Goal: Complete application form: Complete application form

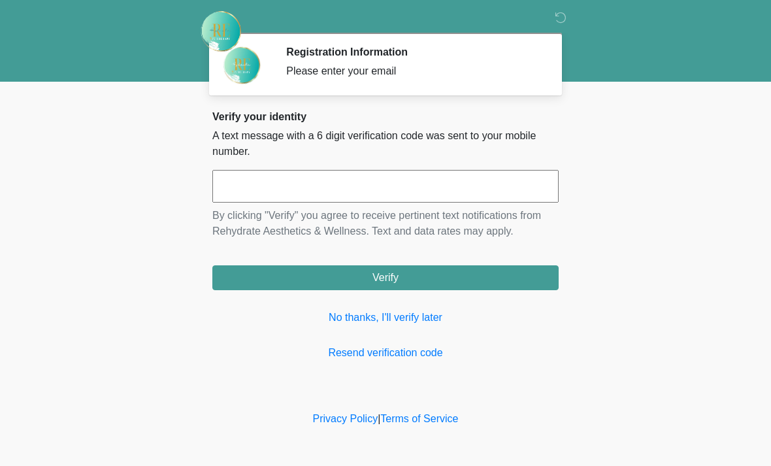
click at [374, 182] on input "text" at bounding box center [385, 186] width 346 height 33
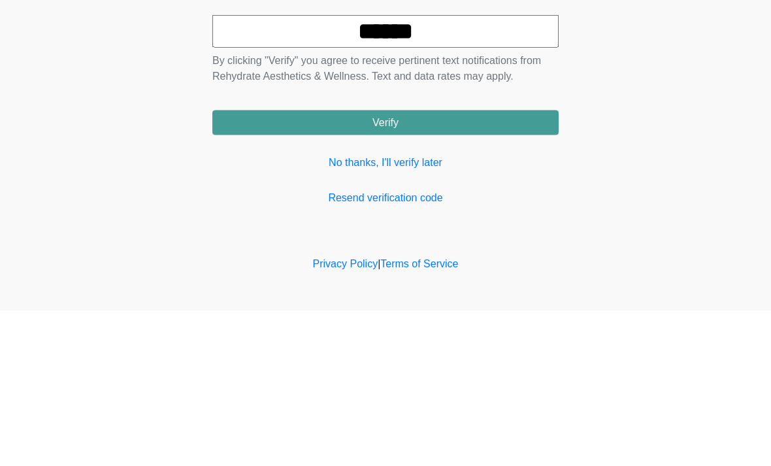
type input "******"
click at [455, 265] on button "Verify" at bounding box center [385, 277] width 346 height 25
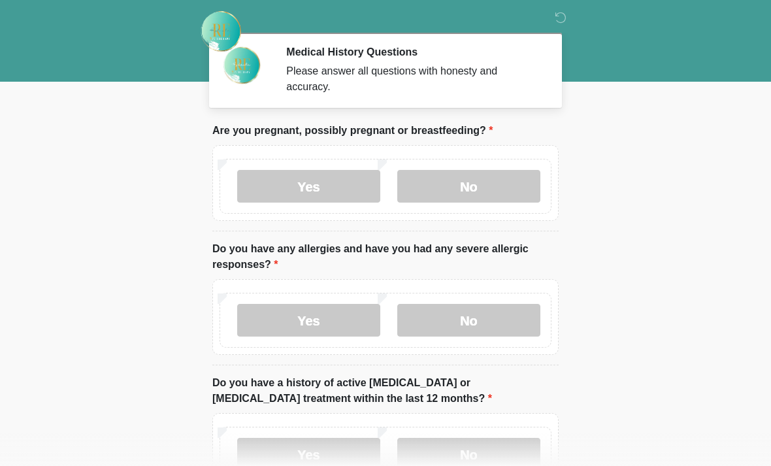
click at [448, 180] on label "No" at bounding box center [468, 186] width 143 height 33
click at [471, 335] on label "No" at bounding box center [468, 320] width 143 height 33
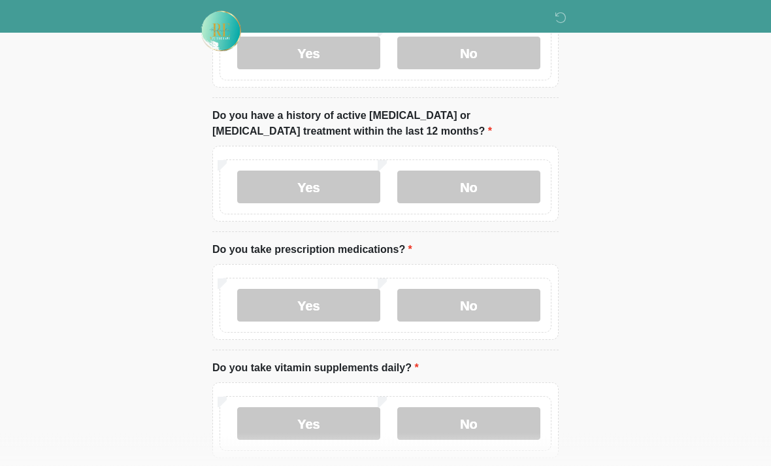
scroll to position [268, 0]
click at [483, 189] on label "No" at bounding box center [468, 186] width 143 height 33
click at [475, 298] on label "No" at bounding box center [468, 304] width 143 height 33
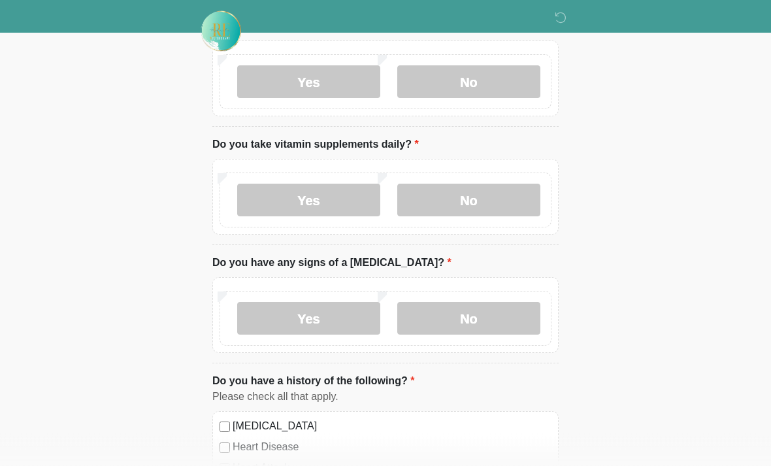
scroll to position [481, 0]
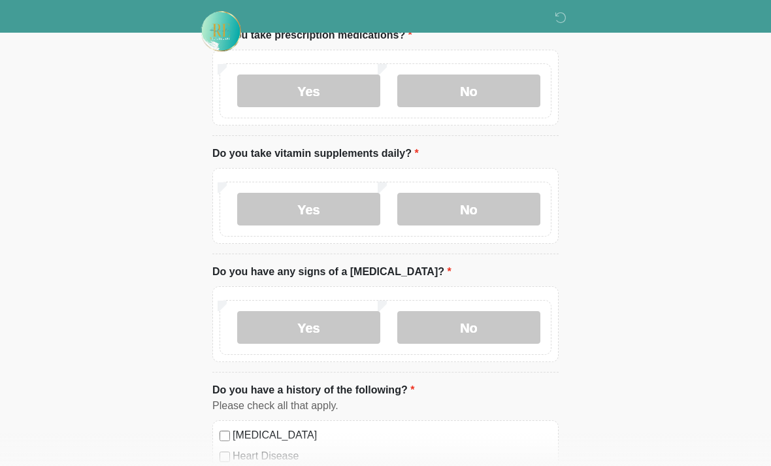
click at [317, 208] on label "Yes" at bounding box center [308, 209] width 143 height 33
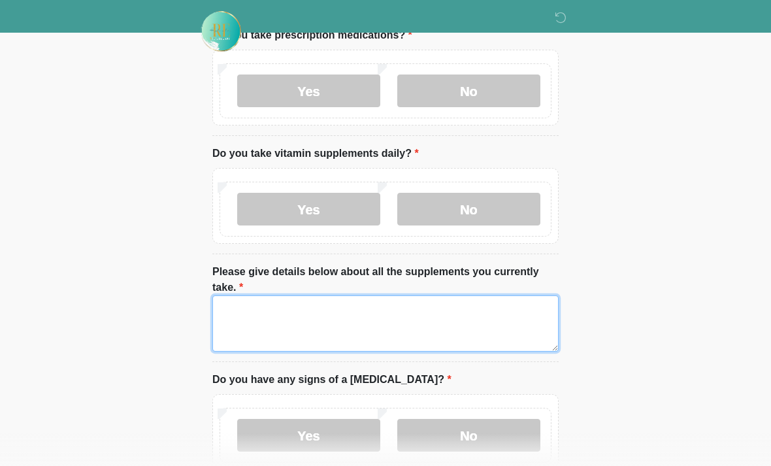
click at [334, 302] on textarea "Please give details below about all the supplements you currently take." at bounding box center [385, 323] width 346 height 56
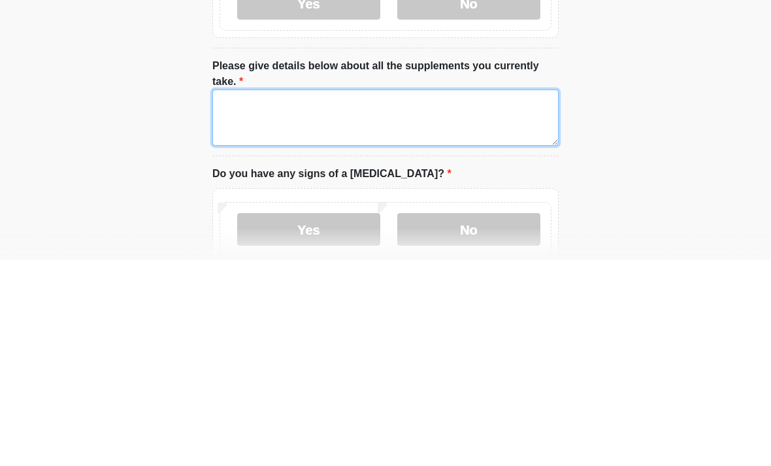
type textarea "*"
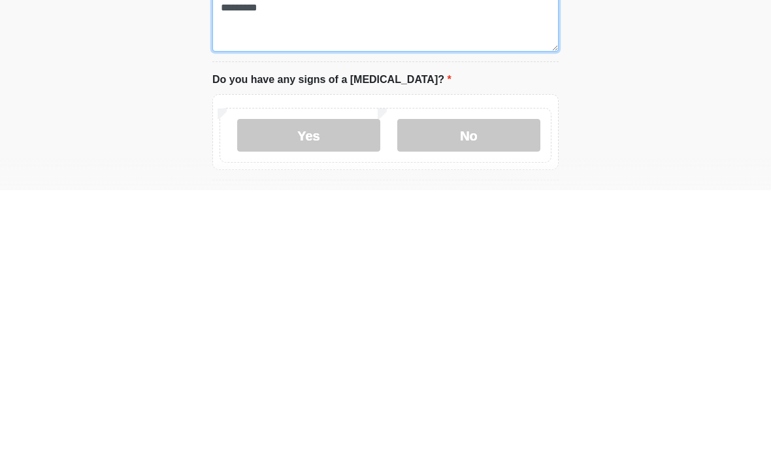
scroll to position [530, 0]
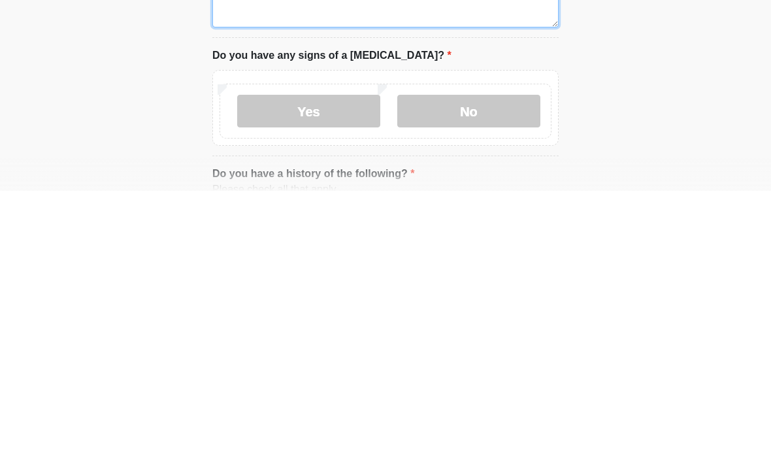
type textarea "********"
click at [477, 370] on label "No" at bounding box center [468, 386] width 143 height 33
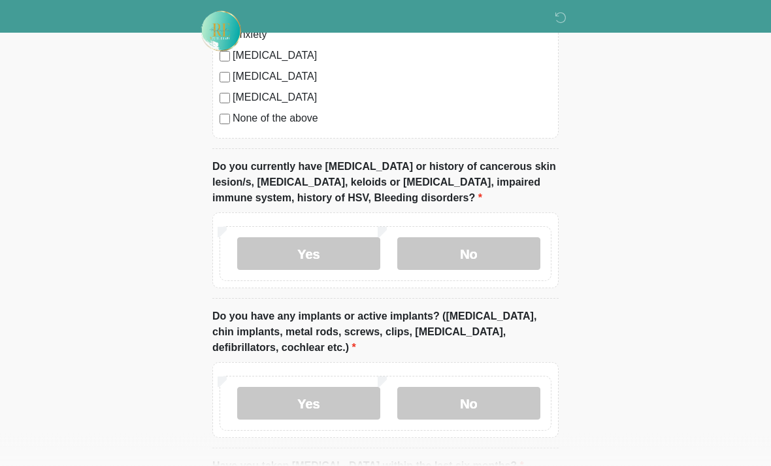
scroll to position [1136, 0]
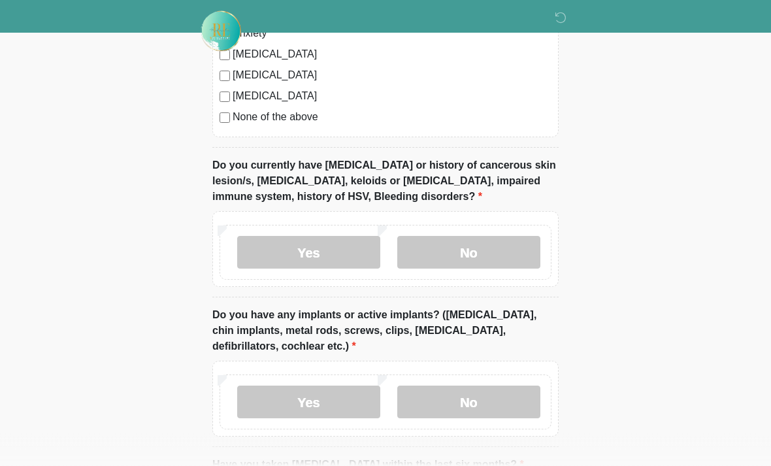
click at [458, 244] on label "No" at bounding box center [468, 252] width 143 height 33
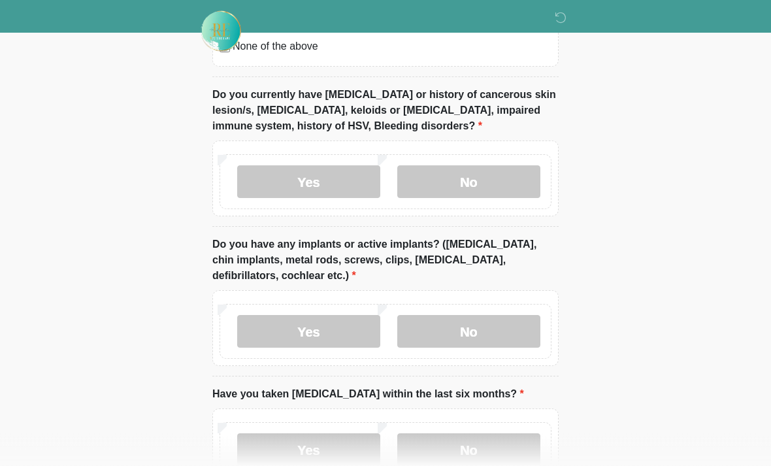
scroll to position [1208, 0]
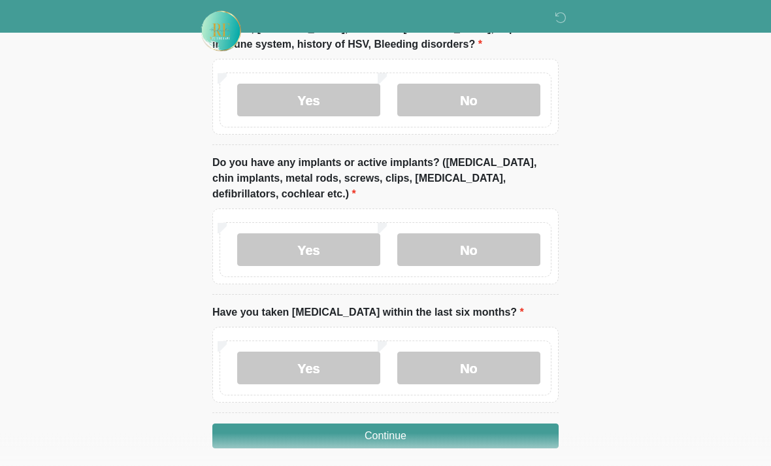
click at [463, 240] on label "No" at bounding box center [468, 250] width 143 height 33
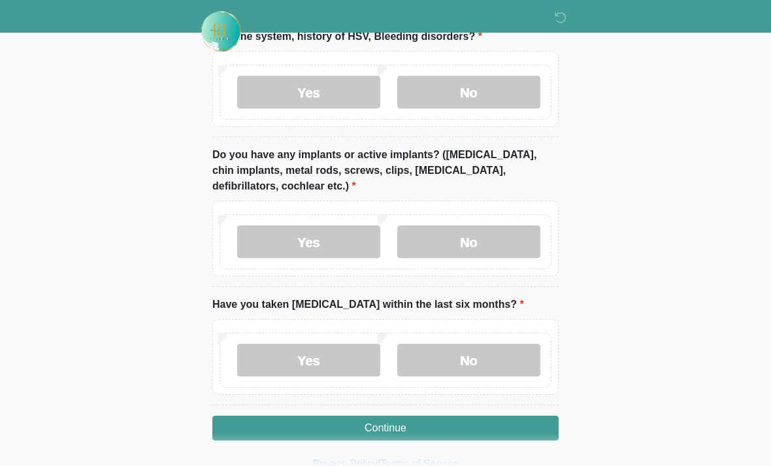
click at [467, 357] on label "No" at bounding box center [468, 360] width 143 height 33
click at [377, 421] on button "Continue" at bounding box center [385, 427] width 346 height 25
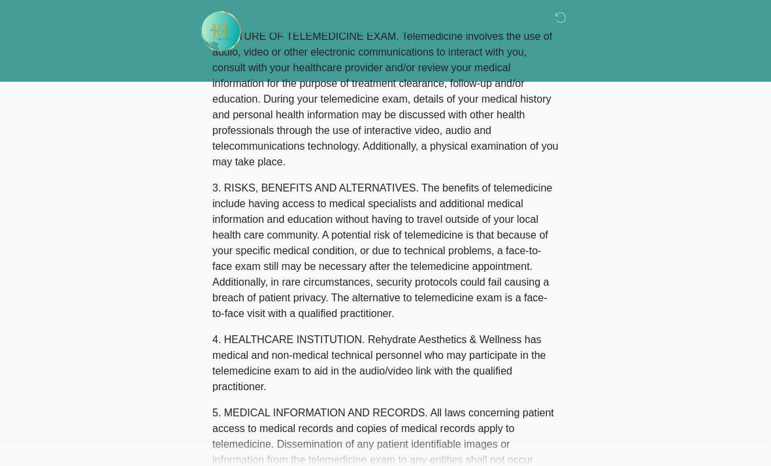
scroll to position [0, 0]
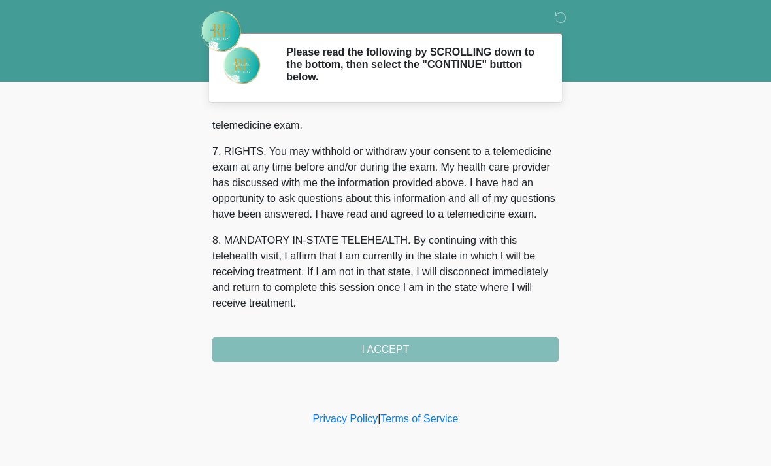
click at [338, 353] on div "1. PURPOSE. The purpose of this form is to obtain your consent for a telemedici…" at bounding box center [385, 239] width 346 height 245
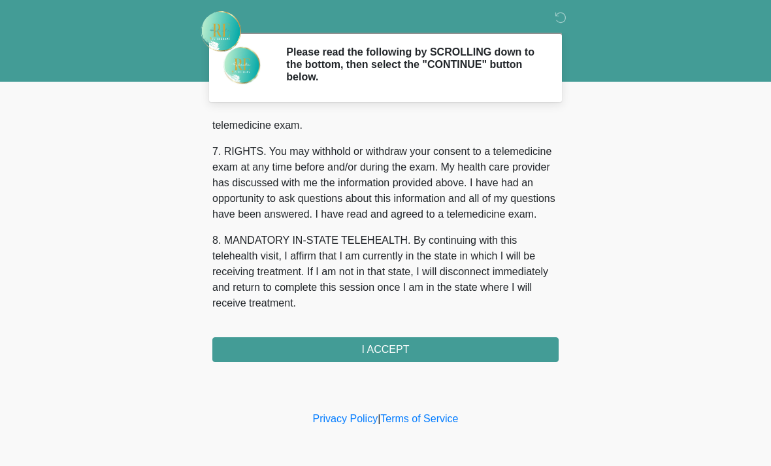
click at [349, 359] on button "I ACCEPT" at bounding box center [385, 349] width 346 height 25
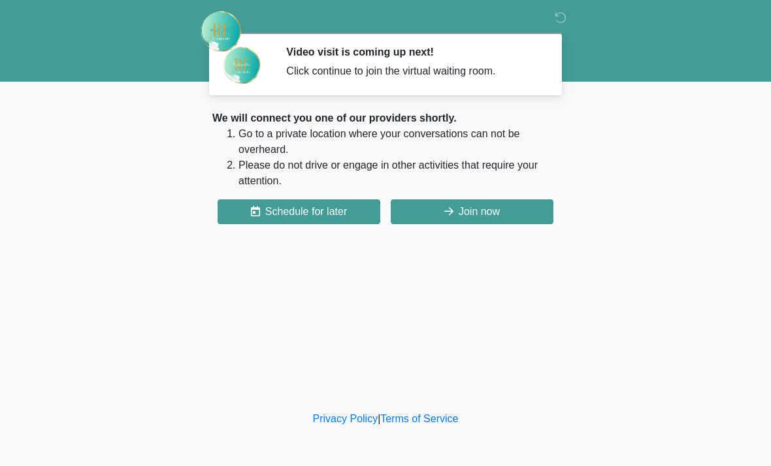
click at [475, 208] on button "Join now" at bounding box center [472, 211] width 163 height 25
